Goal: Information Seeking & Learning: Learn about a topic

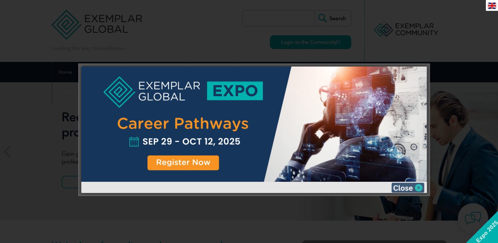
click at [417, 186] on img at bounding box center [407, 188] width 33 height 10
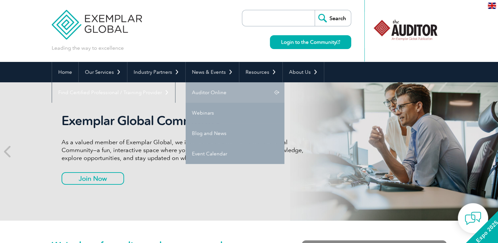
click at [210, 92] on link "Auditor Online" at bounding box center [235, 92] width 99 height 20
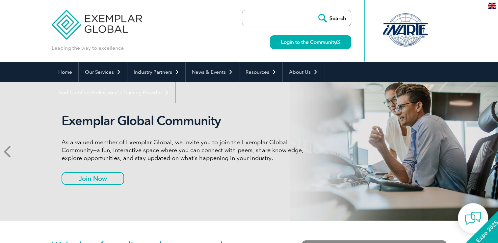
click at [12, 148] on span at bounding box center [8, 151] width 16 height 138
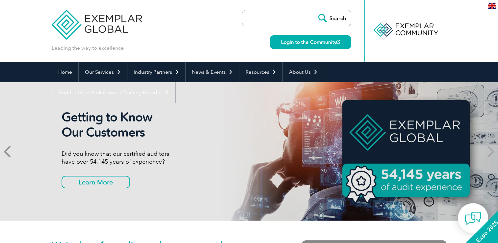
click at [12, 151] on span at bounding box center [8, 151] width 16 height 138
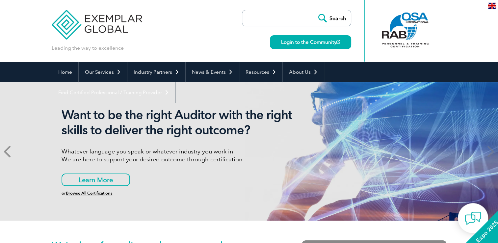
click at [12, 151] on span at bounding box center [8, 151] width 16 height 138
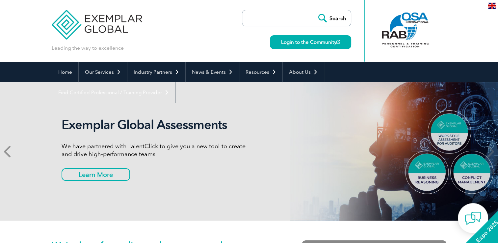
click at [12, 151] on span at bounding box center [8, 151] width 16 height 138
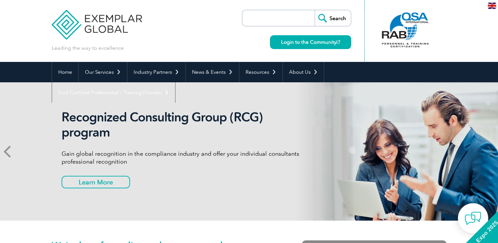
click at [12, 151] on span at bounding box center [8, 151] width 16 height 138
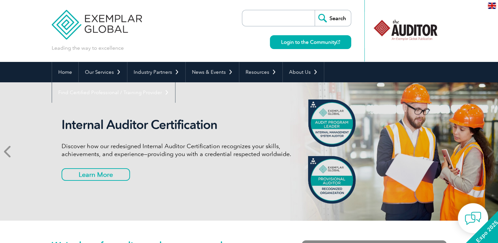
click at [12, 151] on span at bounding box center [8, 151] width 16 height 138
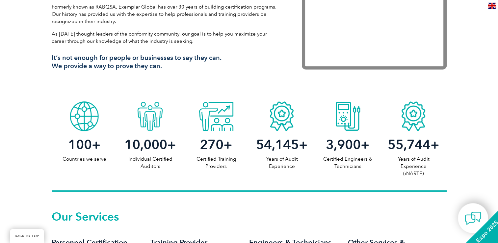
scroll to position [395, 0]
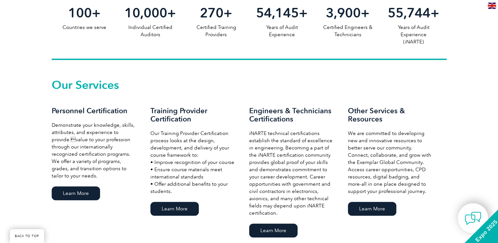
click at [487, 232] on span "Expo 2025" at bounding box center [486, 231] width 38 height 38
click at [488, 230] on span "Expo 2025" at bounding box center [486, 231] width 38 height 38
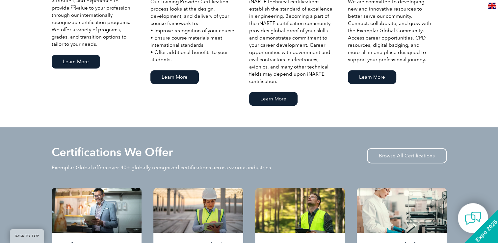
scroll to position [592, 0]
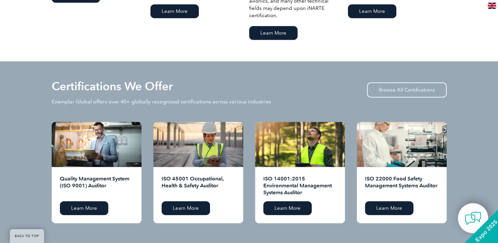
click at [484, 233] on span "Expo 2025" at bounding box center [486, 231] width 38 height 38
click at [492, 237] on div "Expo 2025" at bounding box center [500, 244] width 74 height 74
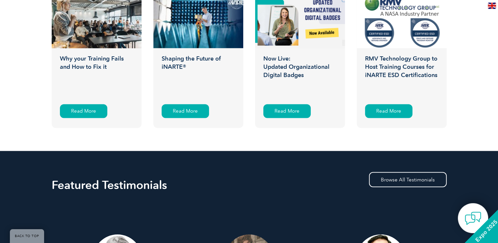
scroll to position [1251, 0]
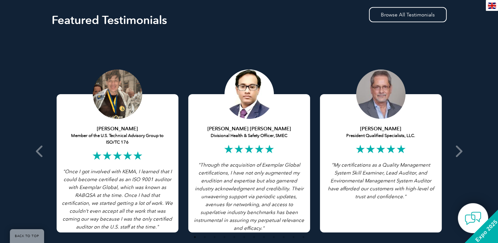
click at [481, 233] on span "Expo 2025" at bounding box center [486, 231] width 38 height 38
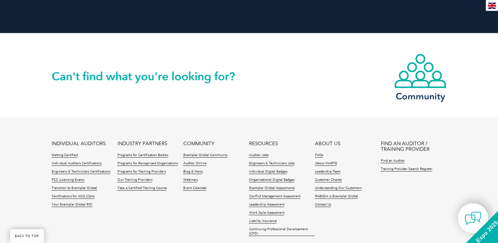
scroll to position [1514, 0]
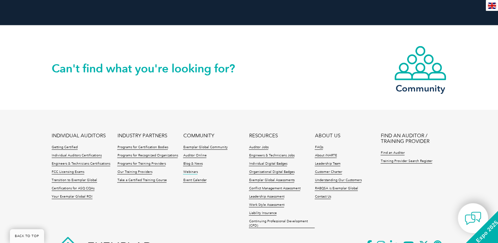
click at [192, 172] on link "Webinars" at bounding box center [190, 172] width 14 height 5
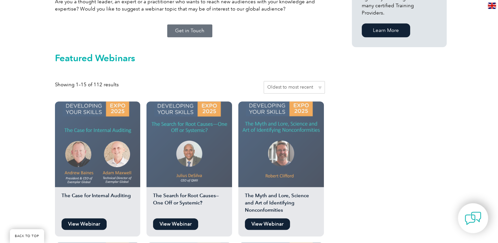
scroll to position [494, 0]
